Goal: Obtain resource: Obtain resource

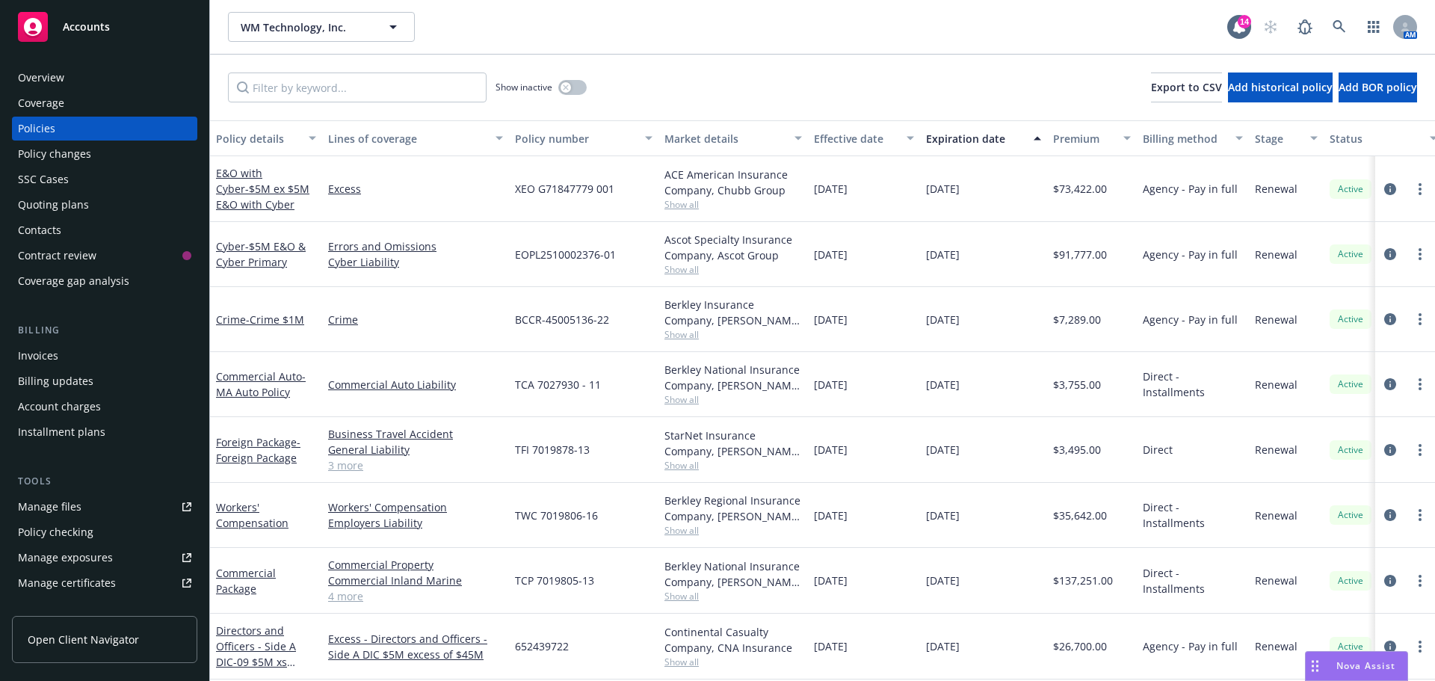
click at [75, 510] on div "Manage files" at bounding box center [50, 507] width 64 height 24
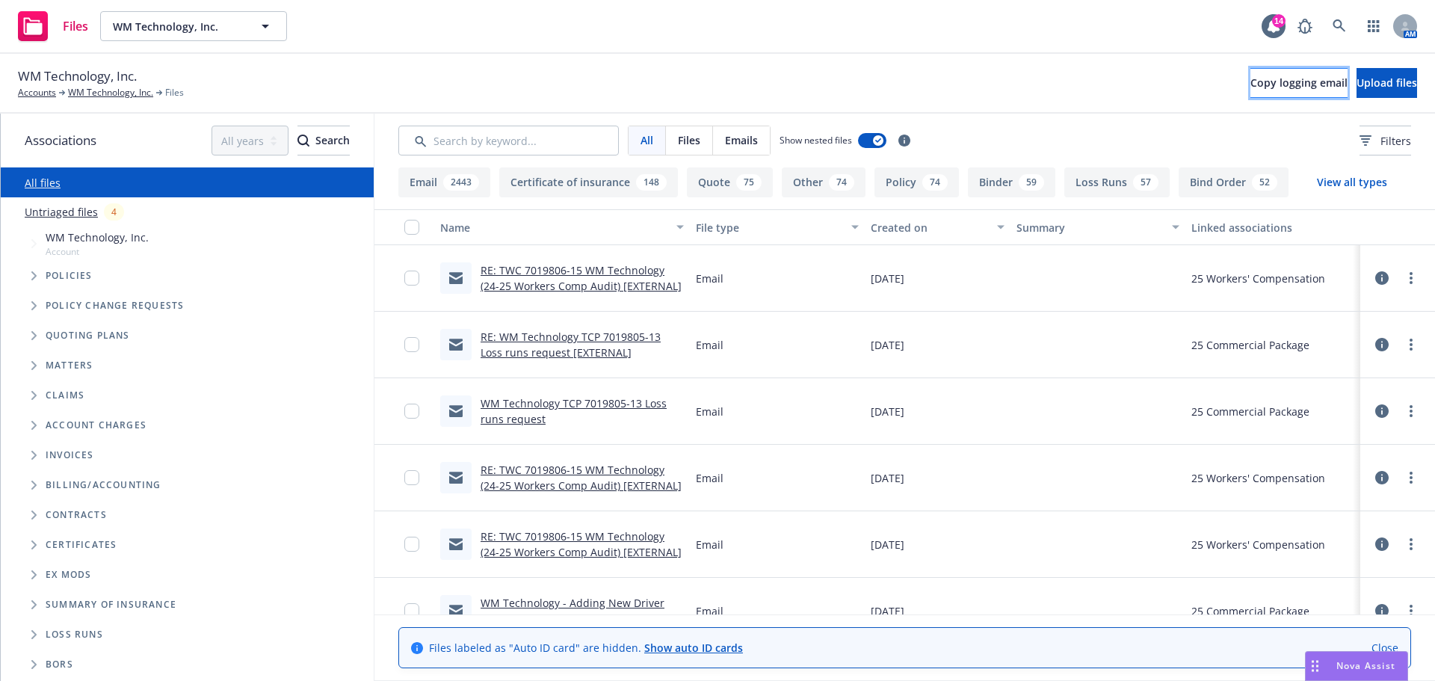
click at [1250, 78] on span "Copy logging email" at bounding box center [1298, 82] width 97 height 14
